Goal: Check status: Check status

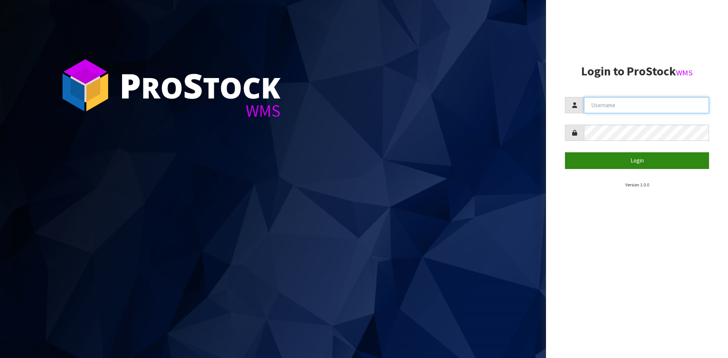
type input "YOURREFORMER"
click at [633, 162] on button "Login" at bounding box center [637, 160] width 144 height 16
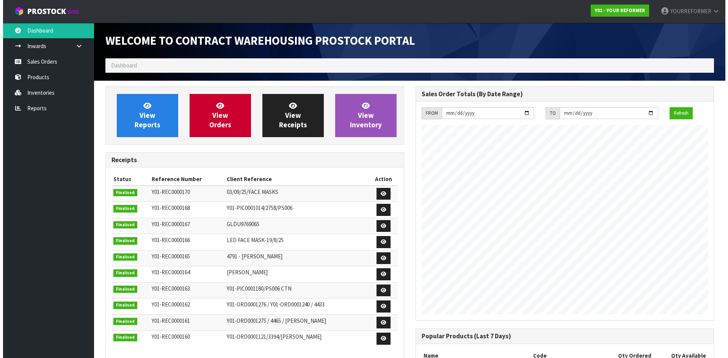
scroll to position [421, 310]
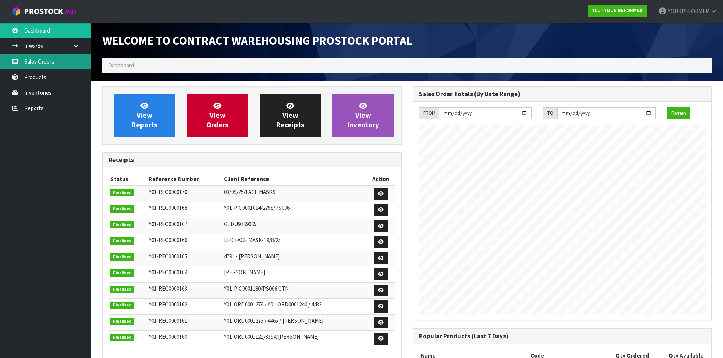
drag, startPoint x: 49, startPoint y: 57, endPoint x: 93, endPoint y: 61, distance: 44.6
click at [49, 57] on link "Sales Orders" at bounding box center [45, 62] width 91 height 16
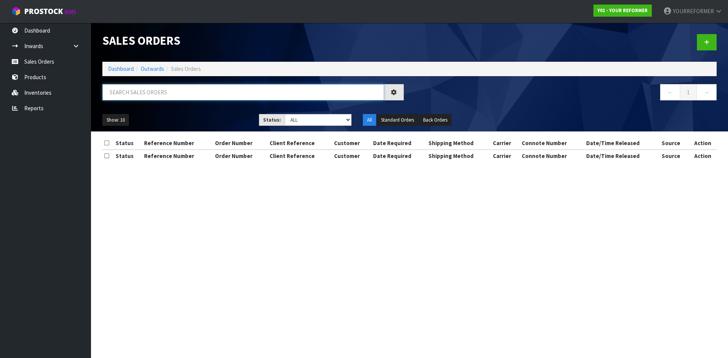
click at [146, 92] on input "text" at bounding box center [243, 92] width 282 height 16
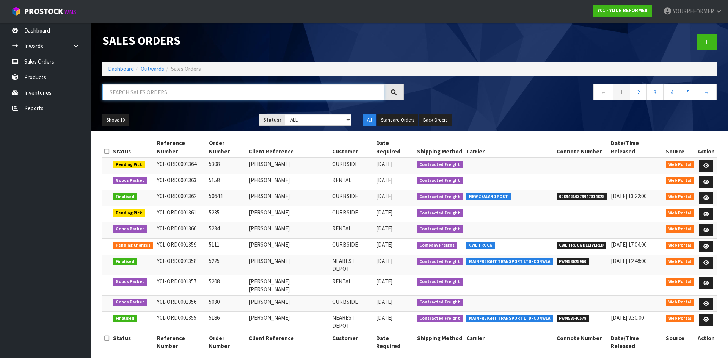
paste input "Y01-ORD0001299"
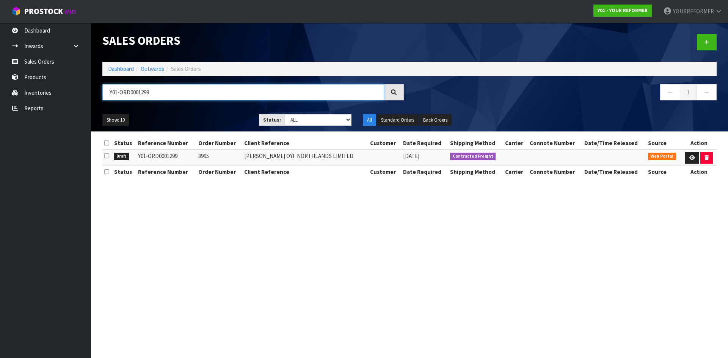
type input "Y01-ORD0001299"
click at [204, 153] on td "3995" at bounding box center [219, 158] width 46 height 16
copy td "3995"
